Goal: Find specific page/section: Find specific page/section

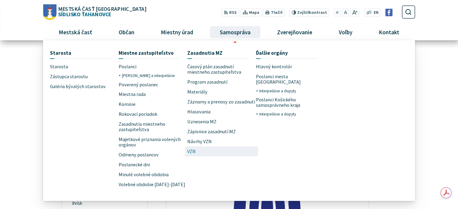
click at [193, 148] on span "VZN" at bounding box center [191, 152] width 8 height 10
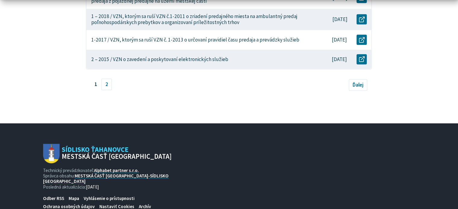
scroll to position [392, 0]
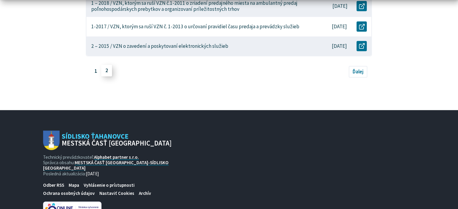
click at [110, 65] on link "2" at bounding box center [106, 70] width 11 height 11
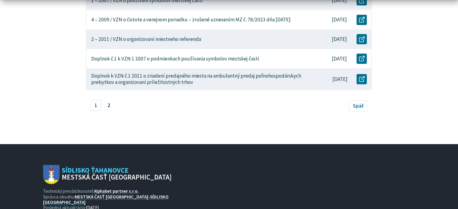
scroll to position [271, 0]
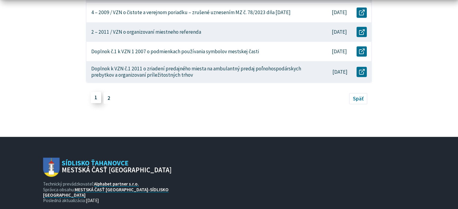
click at [97, 92] on link "1" at bounding box center [96, 97] width 11 height 11
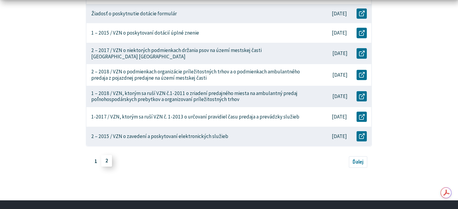
click at [104, 155] on link "2" at bounding box center [106, 160] width 11 height 11
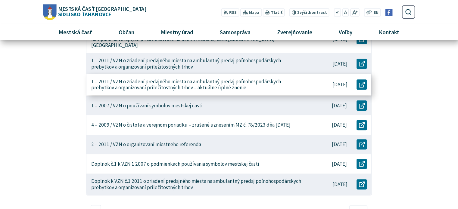
scroll to position [151, 0]
